Goal: Find specific page/section: Find specific page/section

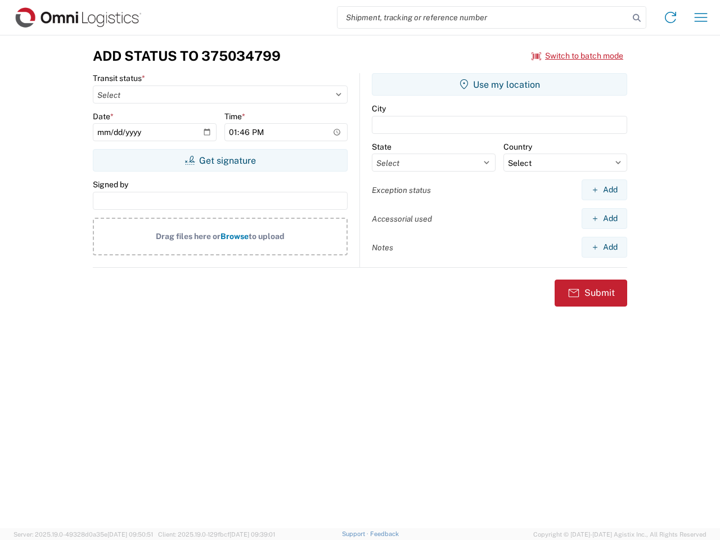
click at [483, 17] on input "search" at bounding box center [482, 17] width 291 height 21
click at [636, 18] on icon at bounding box center [636, 18] width 16 height 16
click at [670, 17] on icon at bounding box center [670, 17] width 18 height 18
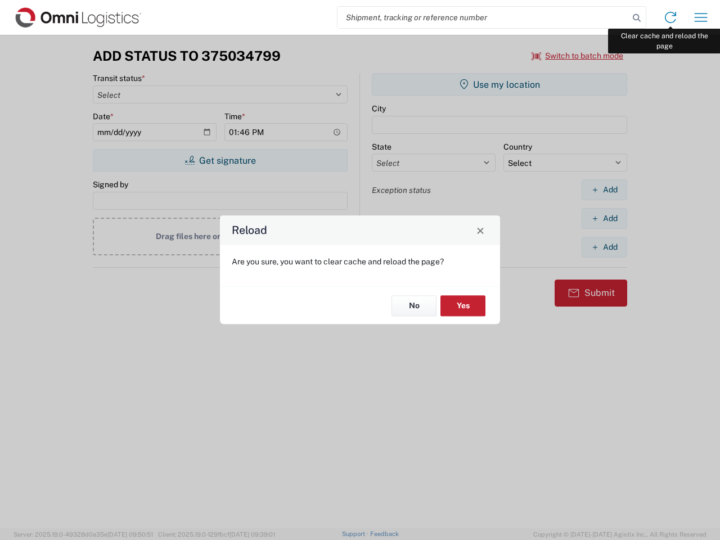
click at [700, 17] on div "Reload Are you sure, you want to clear cache and reload the page? No Yes" at bounding box center [360, 270] width 720 height 540
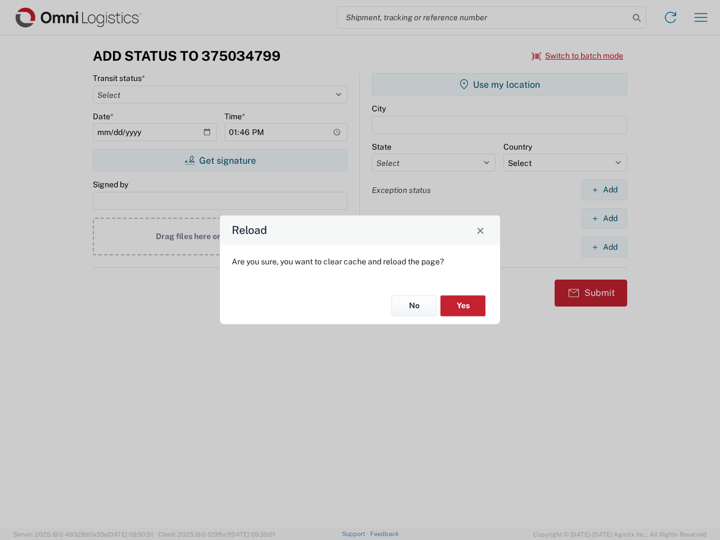
click at [577, 56] on div "Reload Are you sure, you want to clear cache and reload the page? No Yes" at bounding box center [360, 270] width 720 height 540
click at [220, 160] on div "Reload Are you sure, you want to clear cache and reload the page? No Yes" at bounding box center [360, 270] width 720 height 540
click at [499, 84] on div "Reload Are you sure, you want to clear cache and reload the page? No Yes" at bounding box center [360, 270] width 720 height 540
click at [604, 189] on div "Reload Are you sure, you want to clear cache and reload the page? No Yes" at bounding box center [360, 270] width 720 height 540
click at [604, 218] on div "Reload Are you sure, you want to clear cache and reload the page? No Yes" at bounding box center [360, 270] width 720 height 540
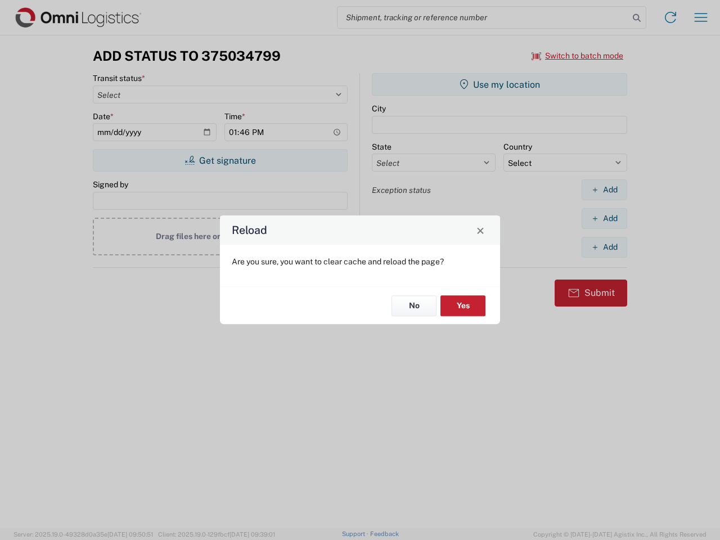
click at [604, 247] on div "Reload Are you sure, you want to clear cache and reload the page? No Yes" at bounding box center [360, 270] width 720 height 540
